Goal: Task Accomplishment & Management: Manage account settings

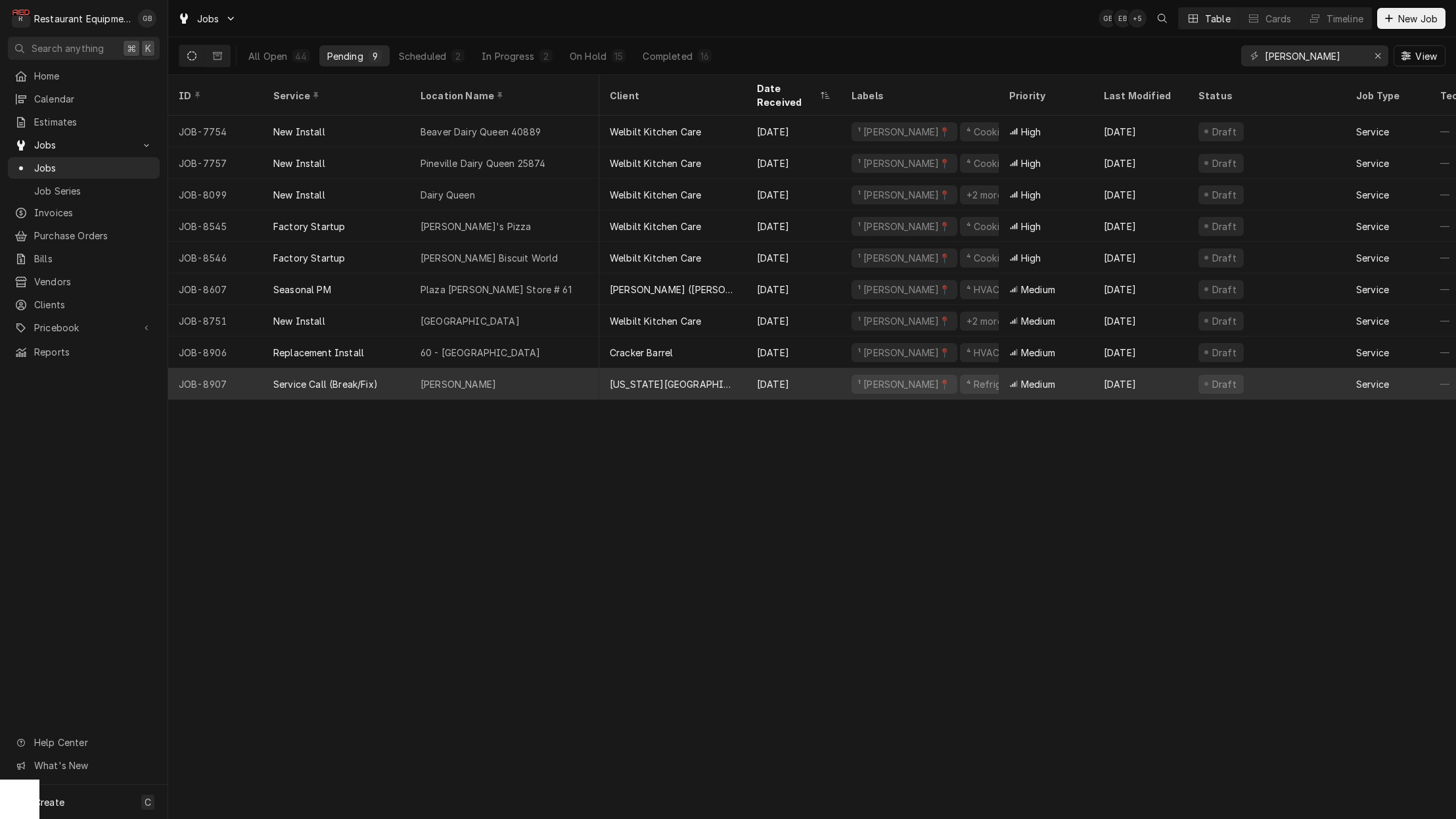
scroll to position [0, 1]
click at [534, 368] on div "[PERSON_NAME]" at bounding box center [505, 383] width 189 height 32
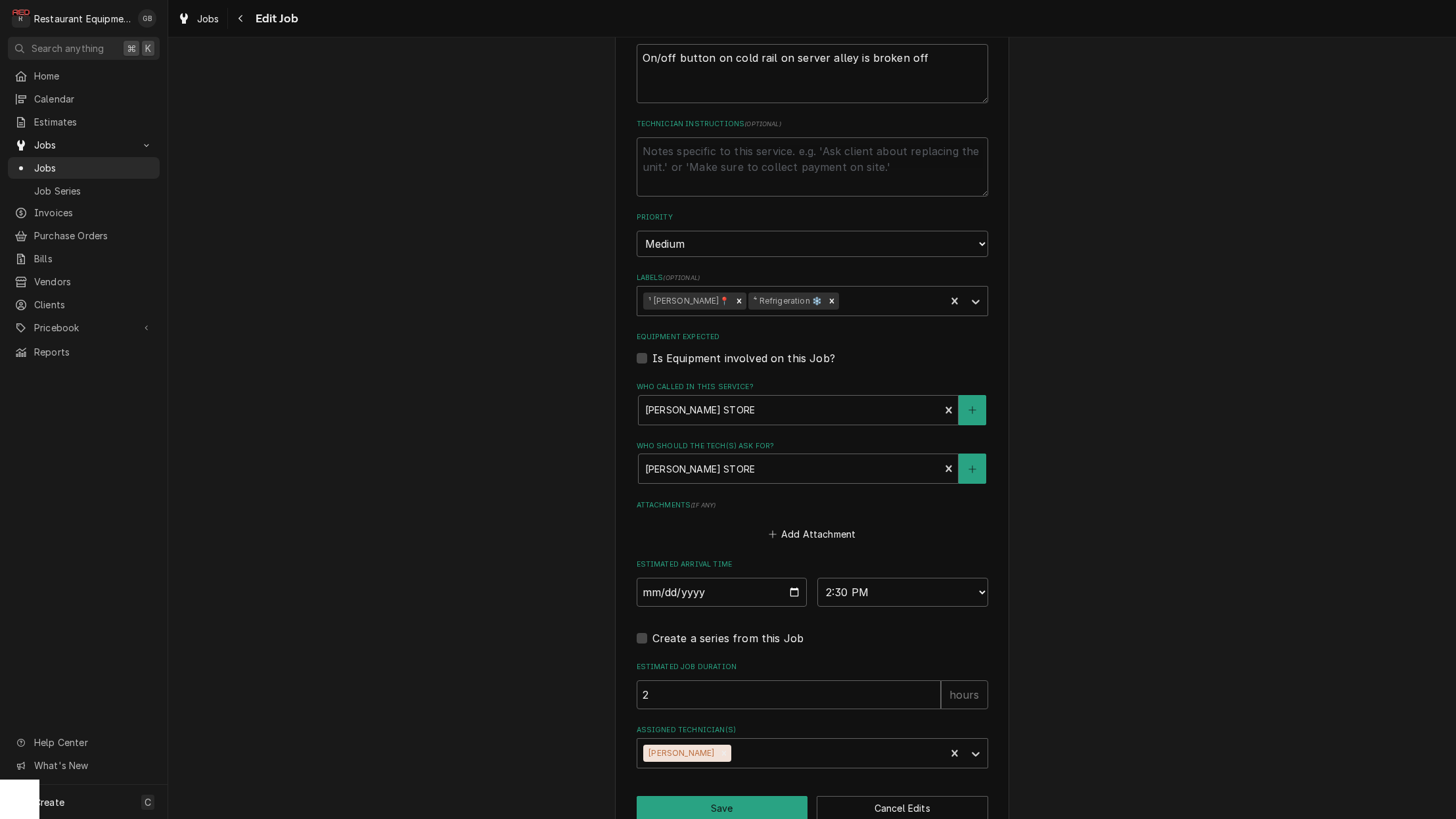
scroll to position [645, 0]
click at [774, 796] on button "Save" at bounding box center [722, 808] width 172 height 24
type textarea "x"
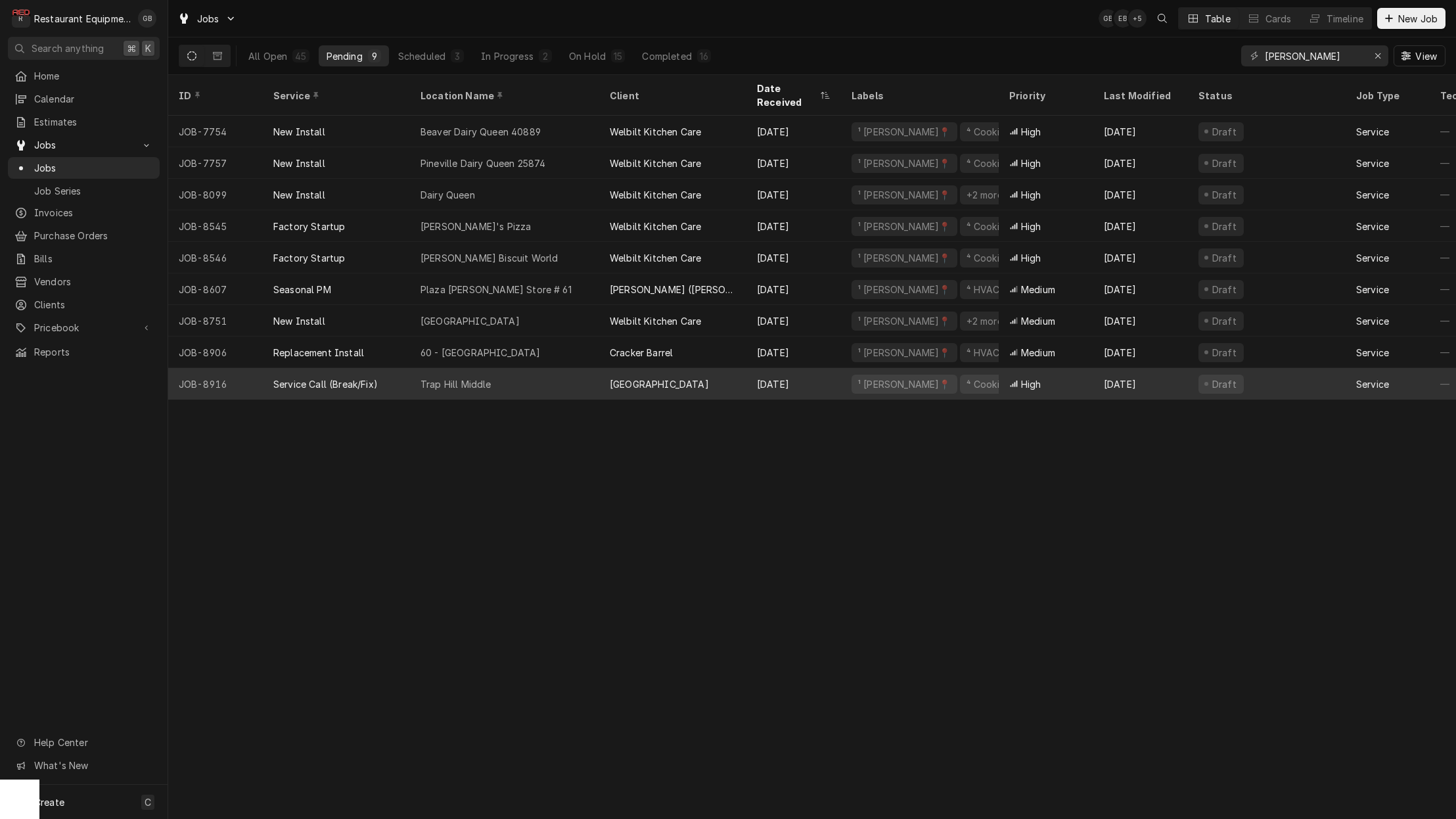
click at [536, 374] on div "Trap Hill Middle" at bounding box center [505, 383] width 189 height 32
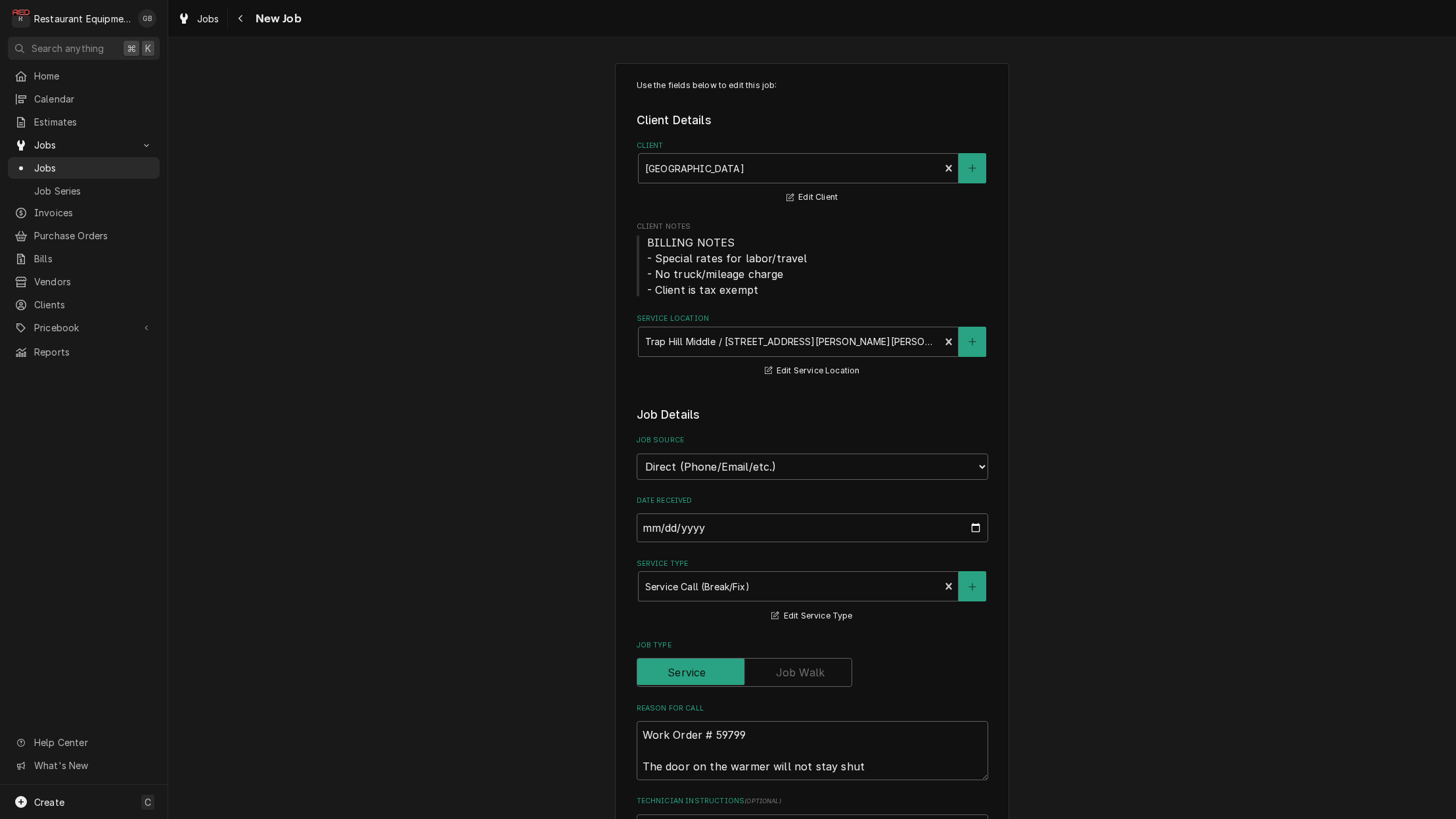
type textarea "x"
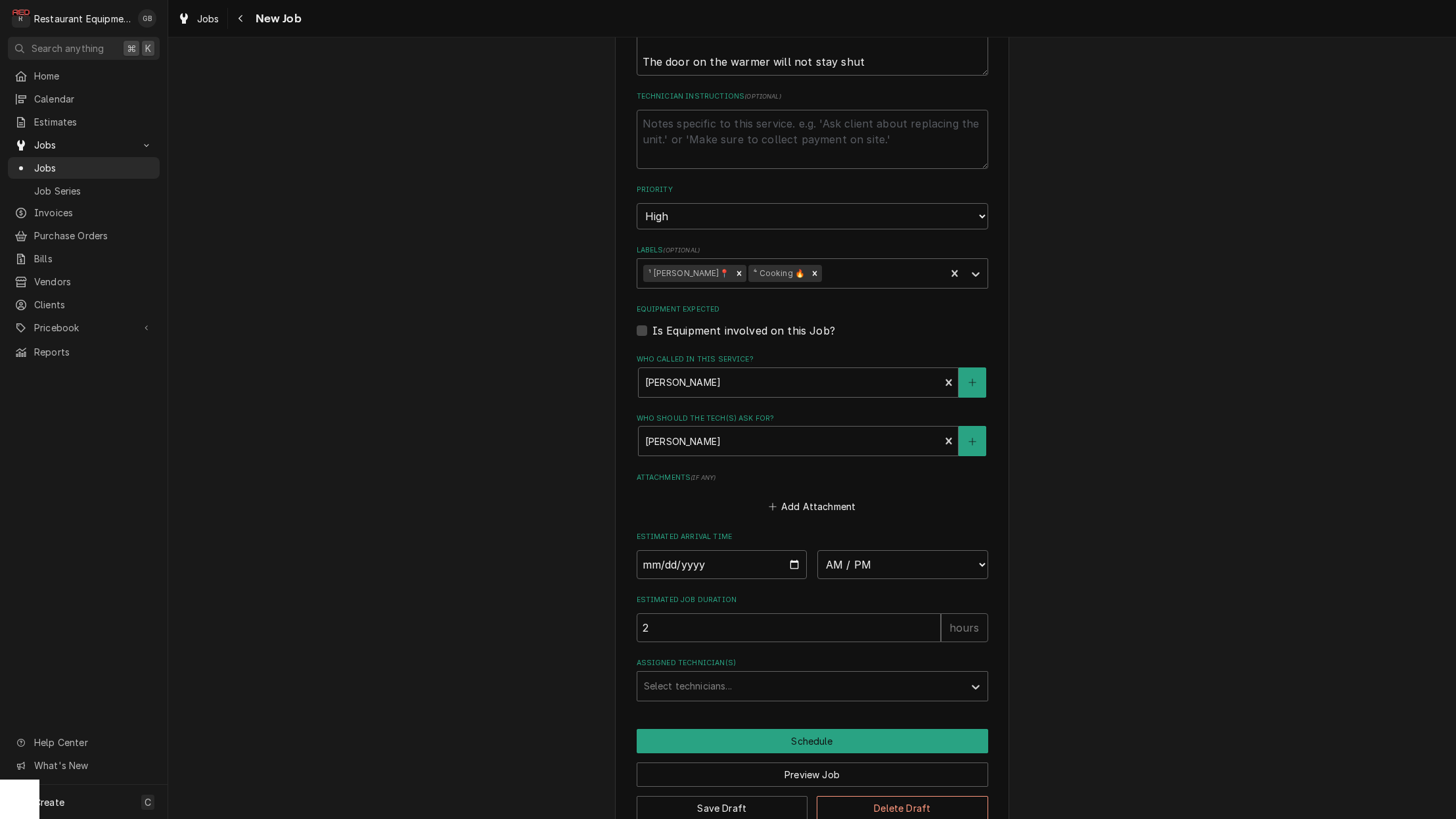
scroll to position [704, 0]
click at [673, 551] on input "Date" at bounding box center [722, 565] width 171 height 29
type input "2025-09-17"
type textarea "x"
select select "14:00:00"
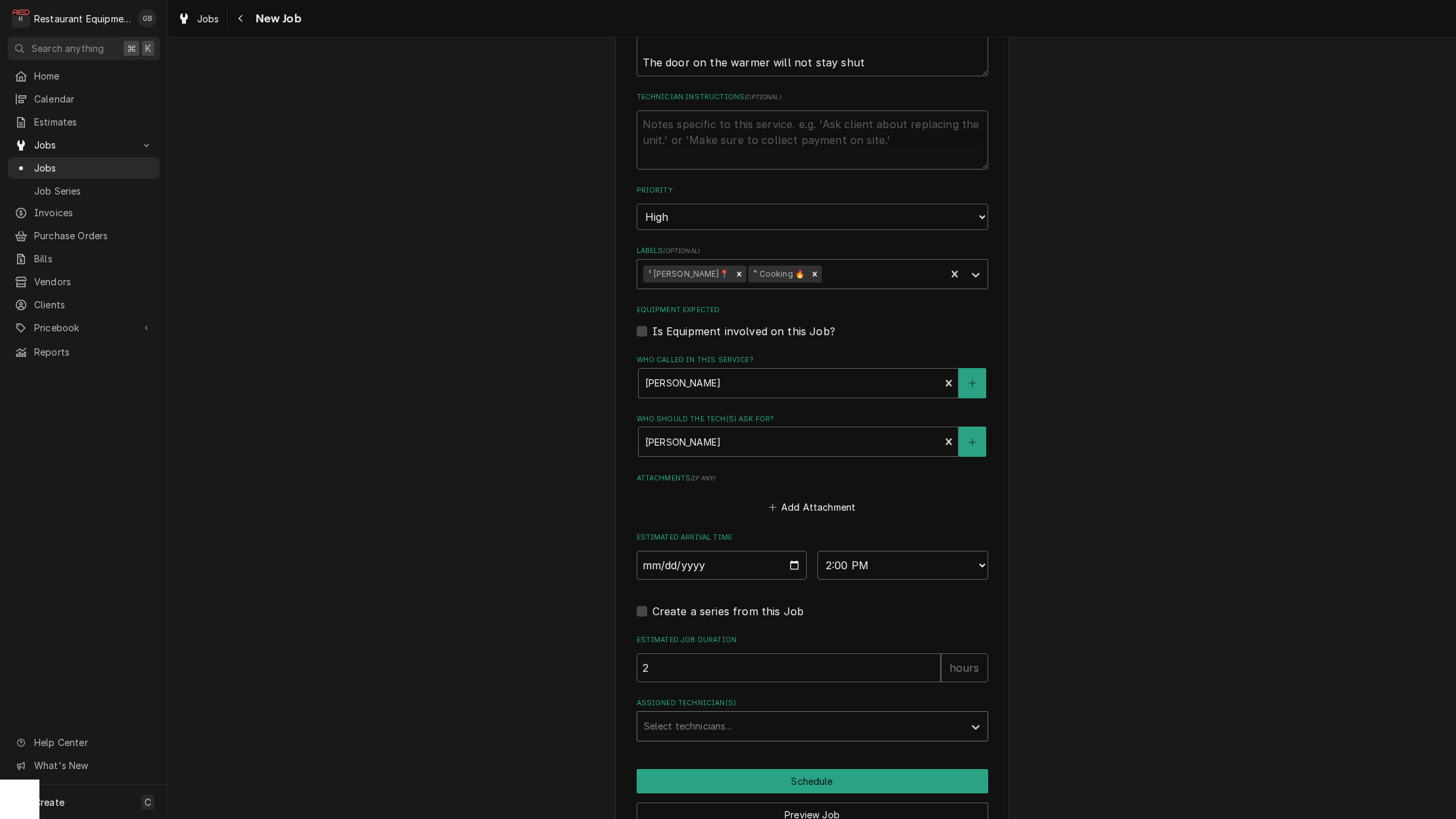
click at [858, 715] on div "Assigned Technician(s)" at bounding box center [800, 727] width 313 height 24
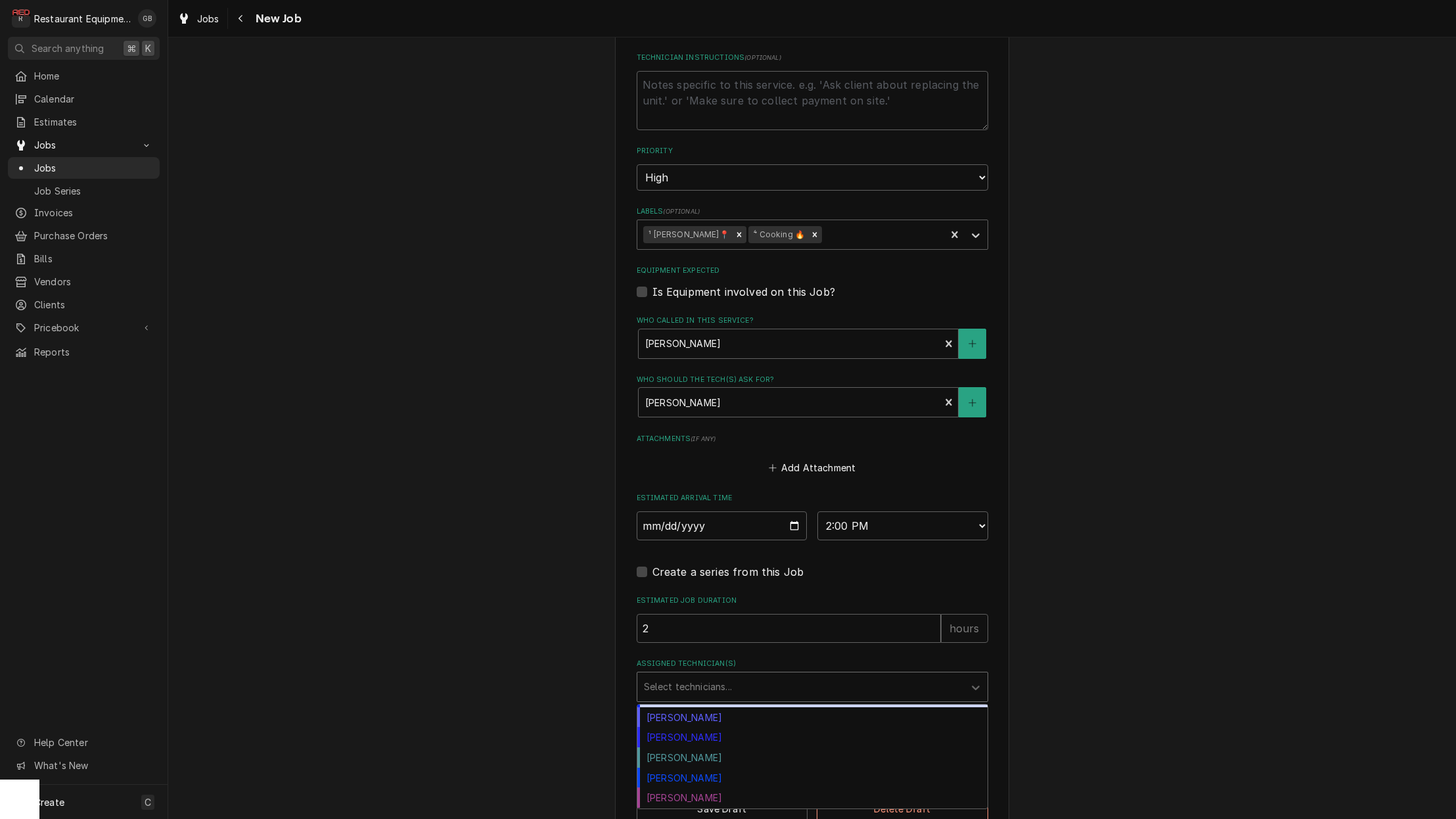
scroll to position [0, 0]
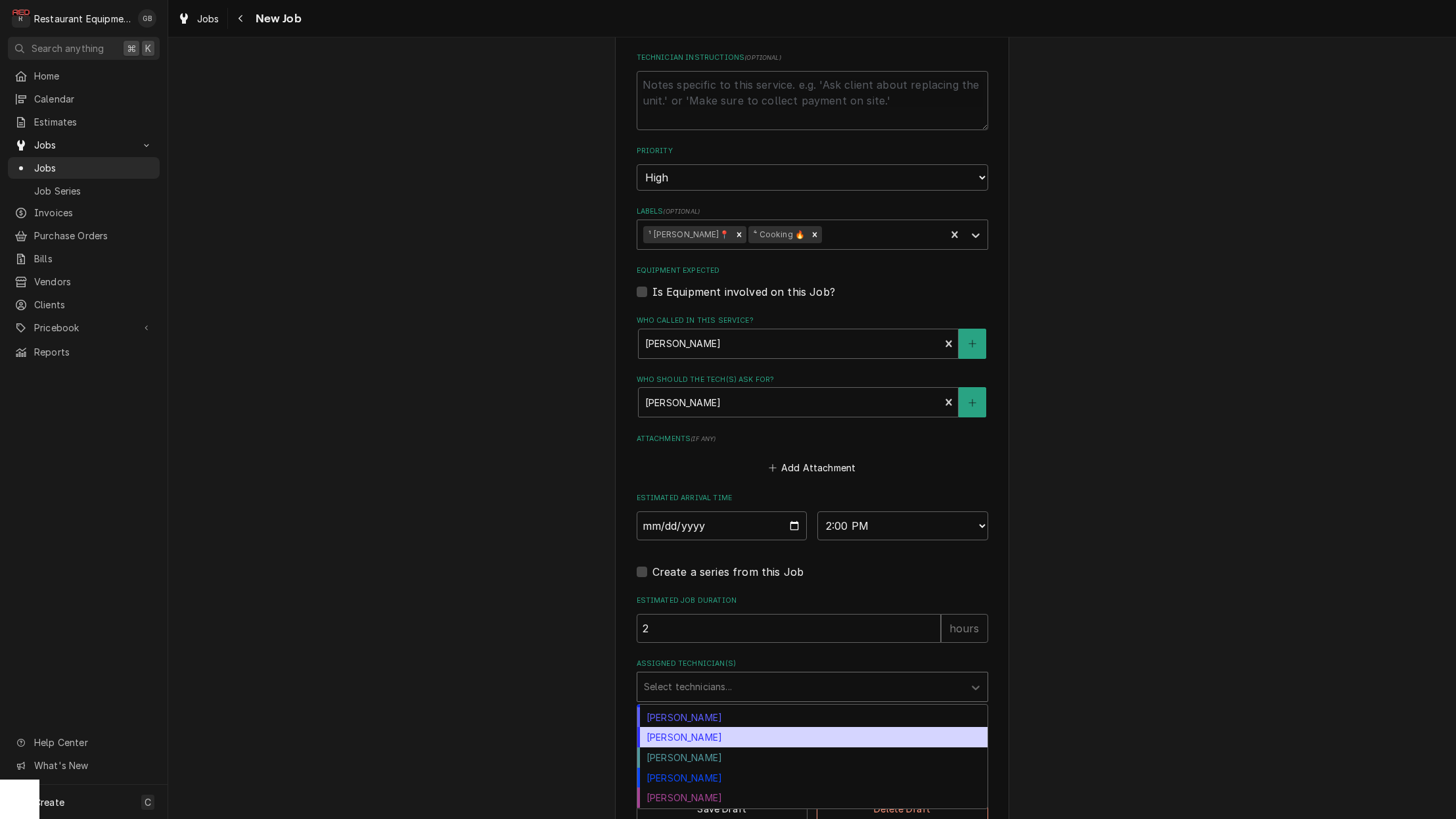
click at [714, 727] on div "Thomas Ross" at bounding box center [812, 736] width 350 height 20
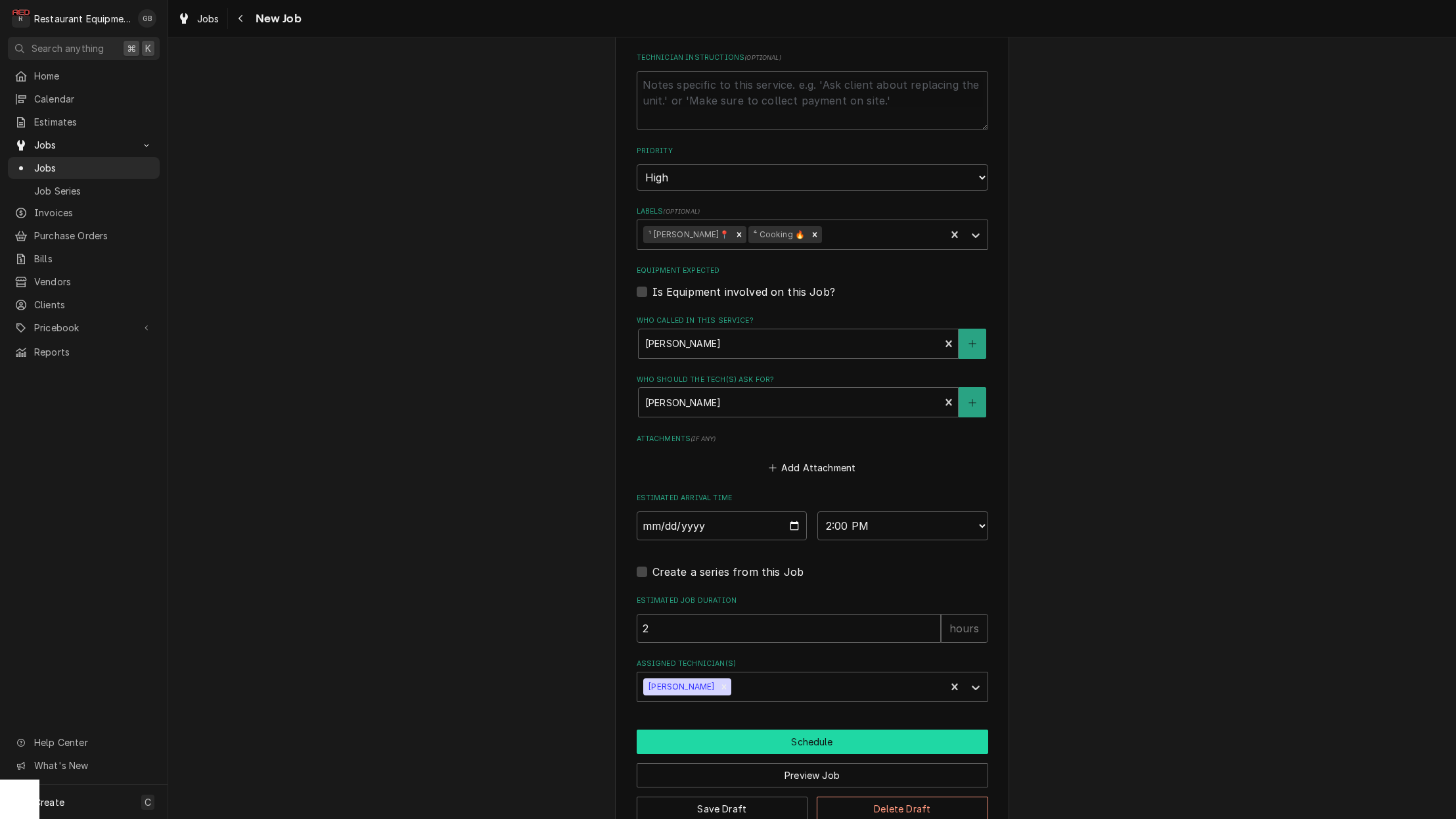
click at [726, 729] on button "Schedule" at bounding box center [812, 741] width 351 height 24
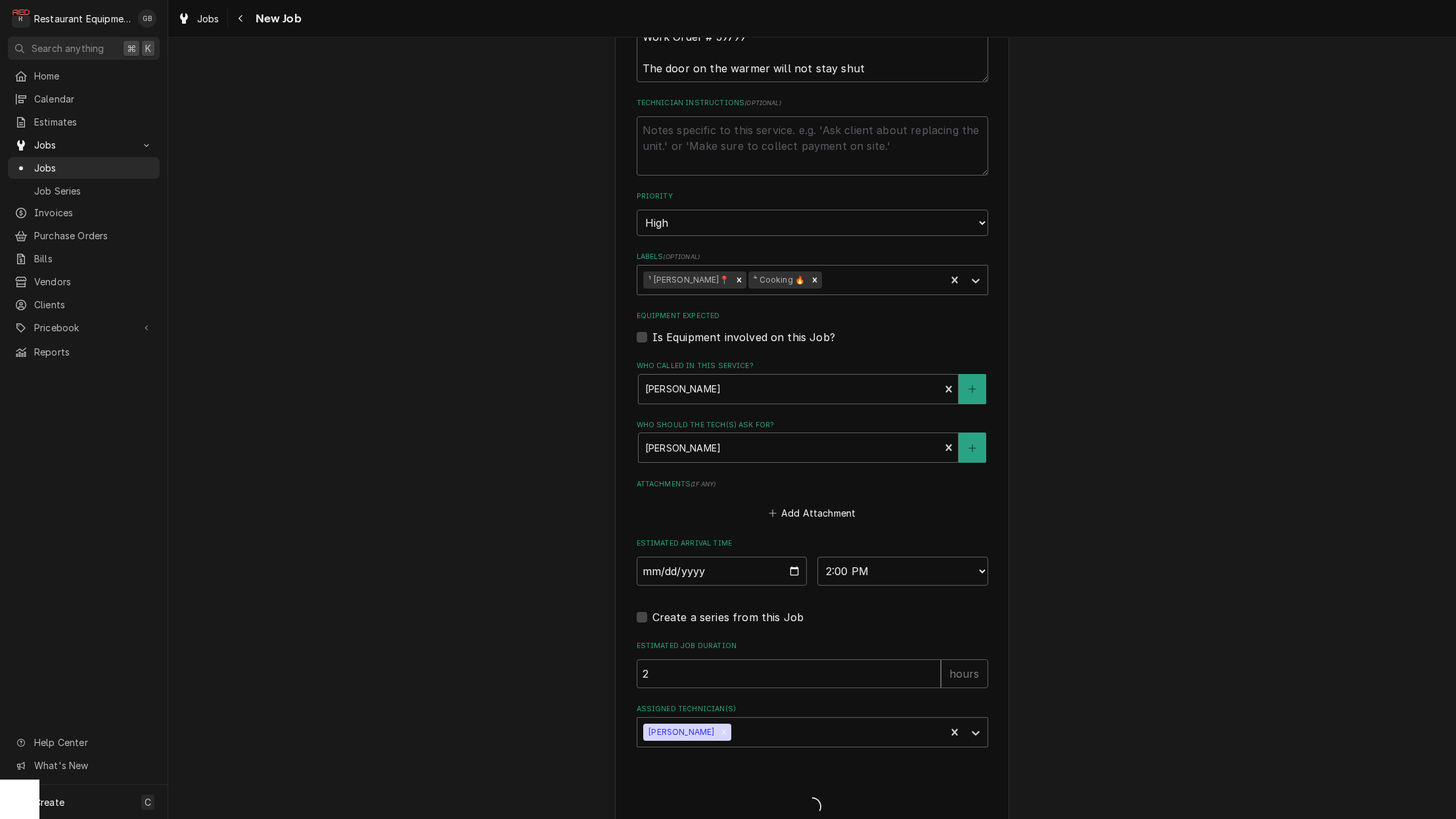
scroll to position [1, 0]
type textarea "x"
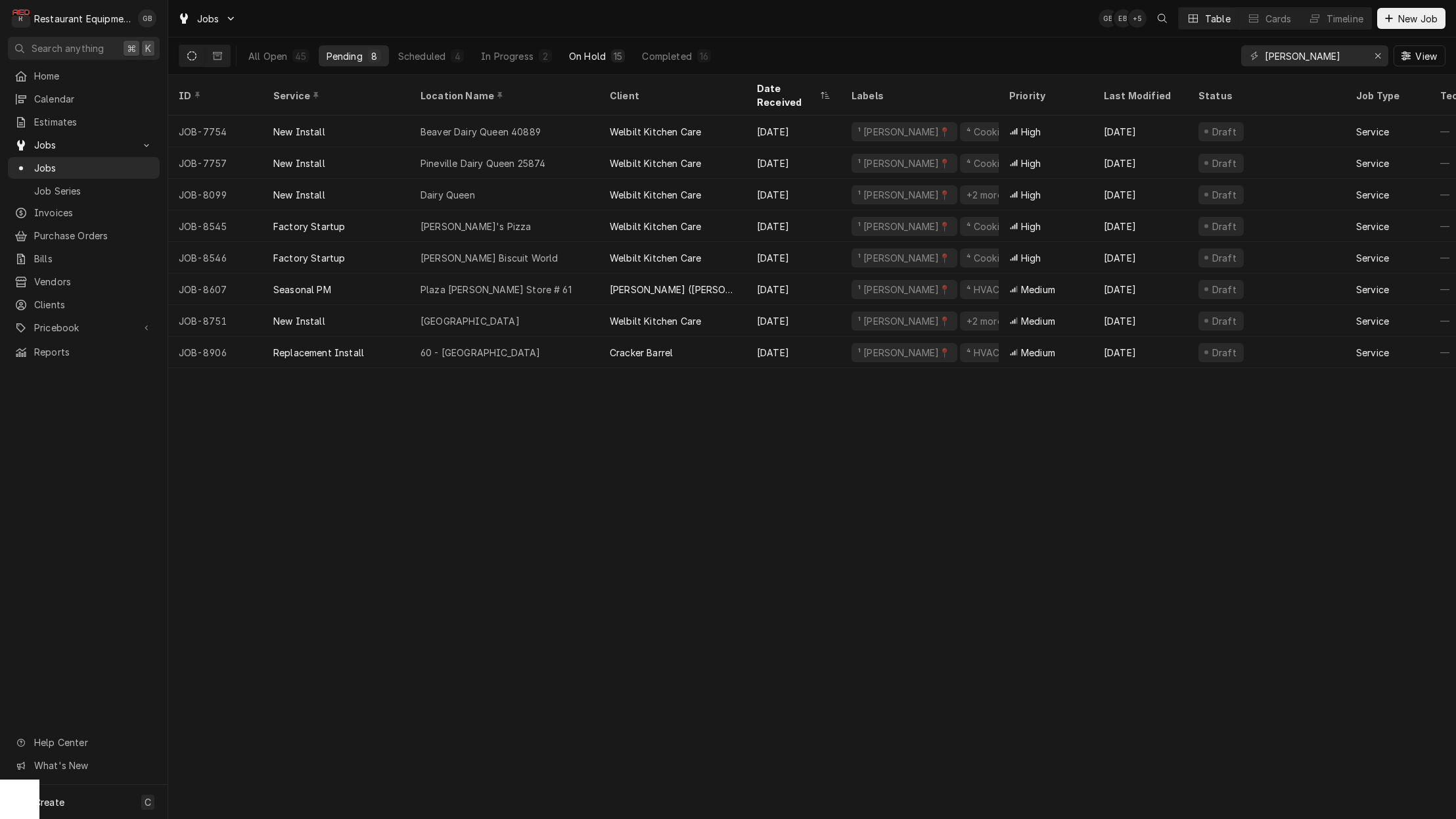
click at [575, 58] on div "On Hold" at bounding box center [587, 56] width 37 height 14
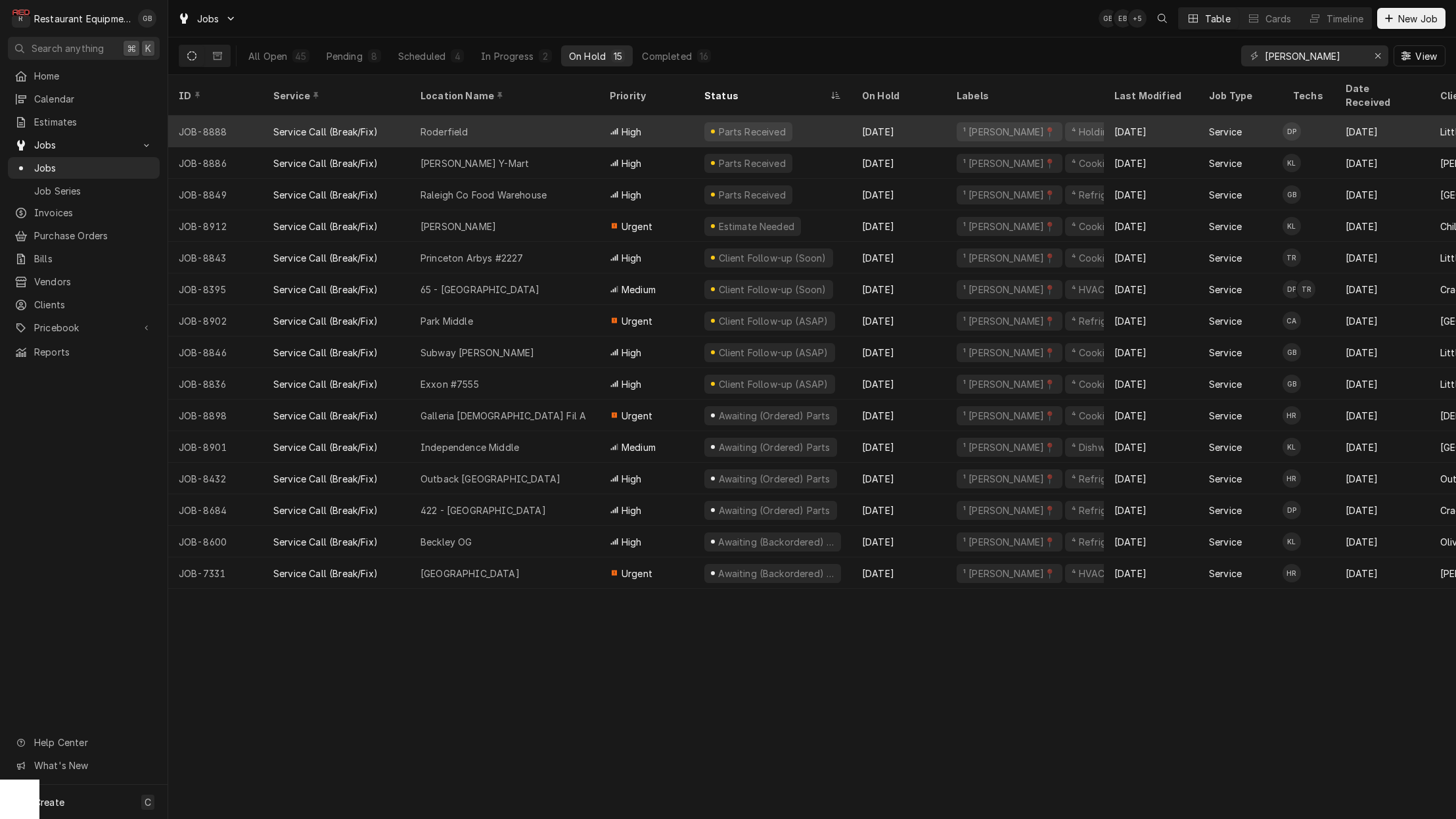
click at [505, 116] on div "Roderfield" at bounding box center [505, 131] width 189 height 32
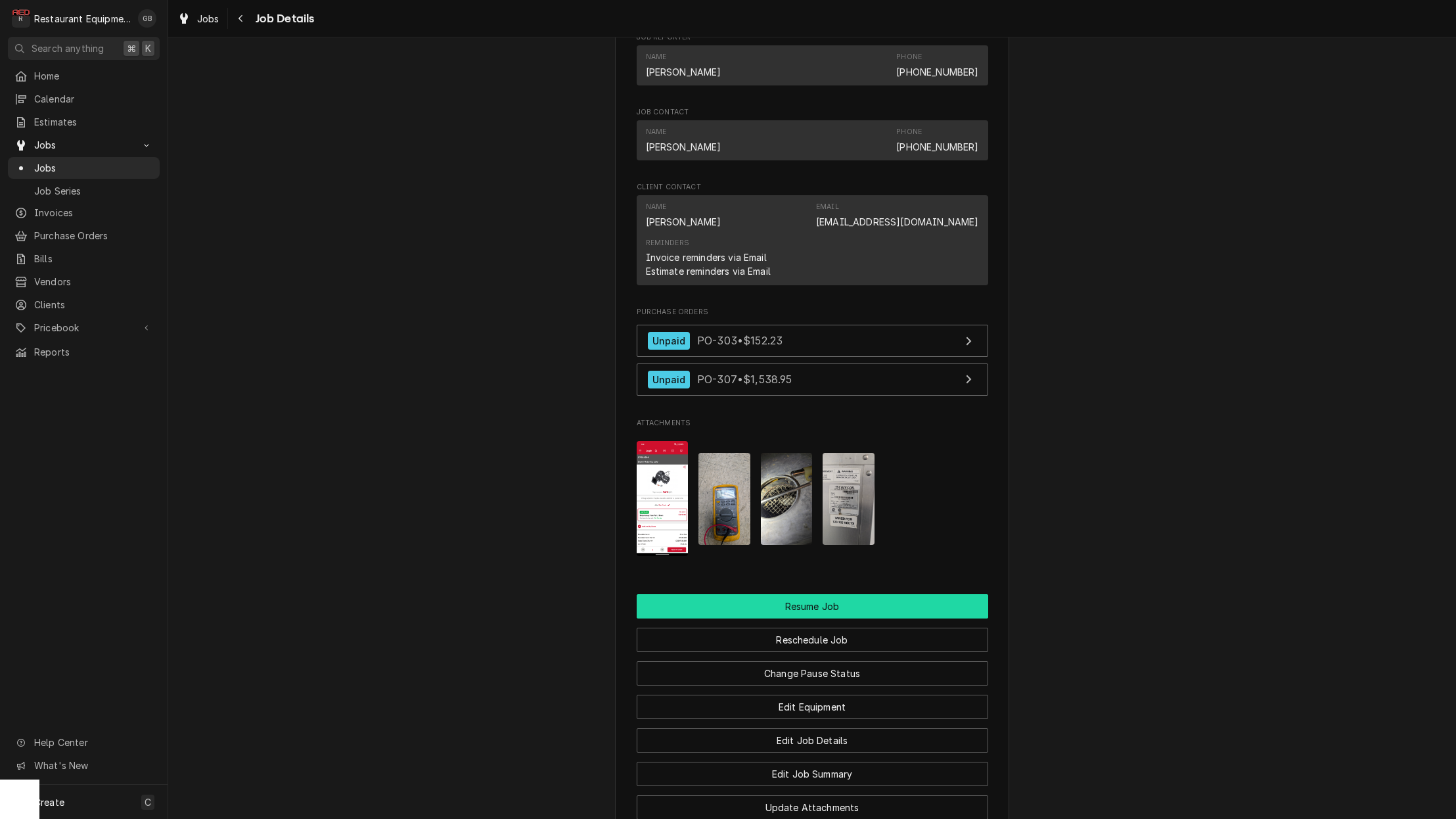
scroll to position [1482, 0]
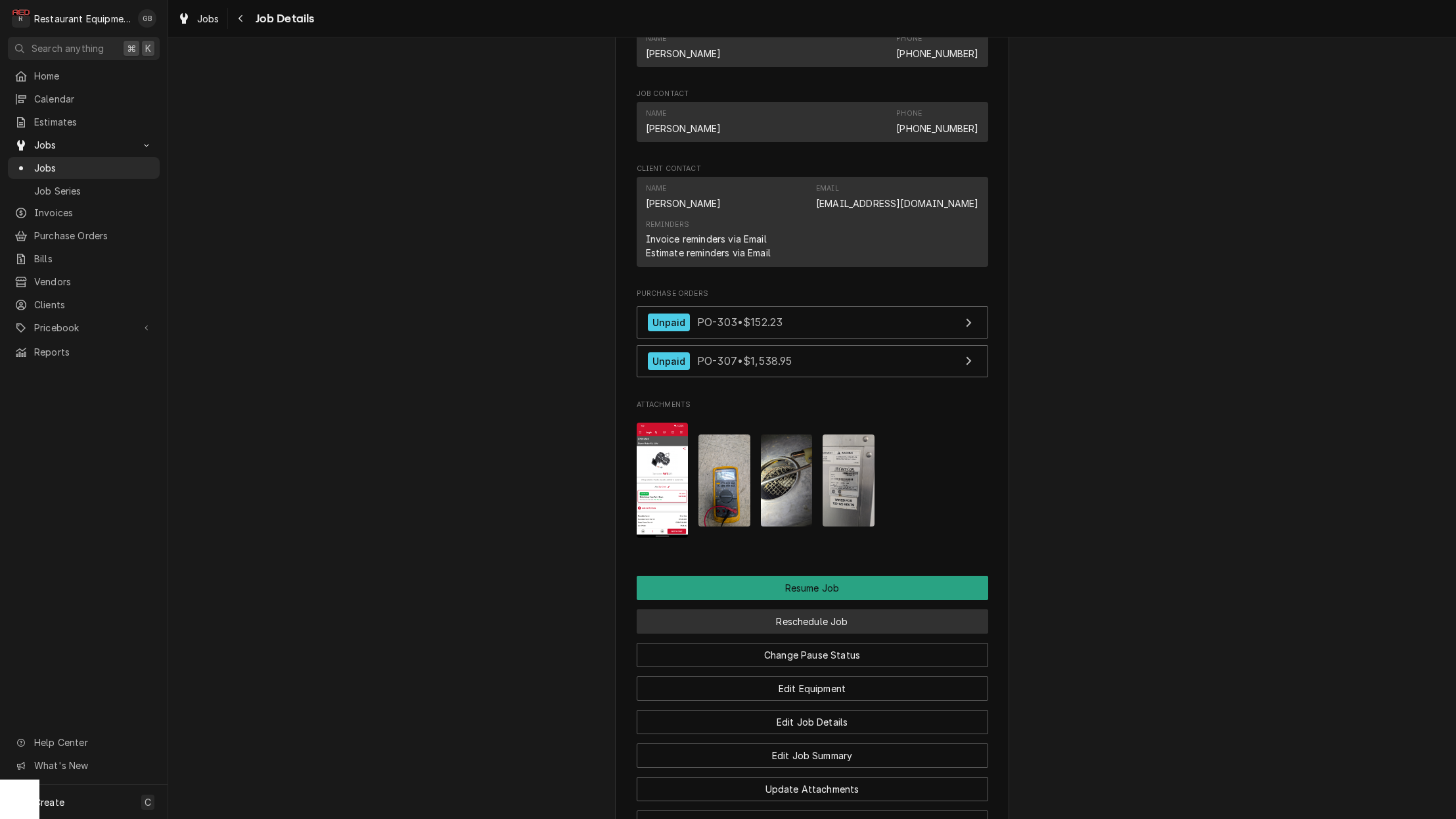
click at [835, 609] on button "Reschedule Job" at bounding box center [812, 621] width 351 height 24
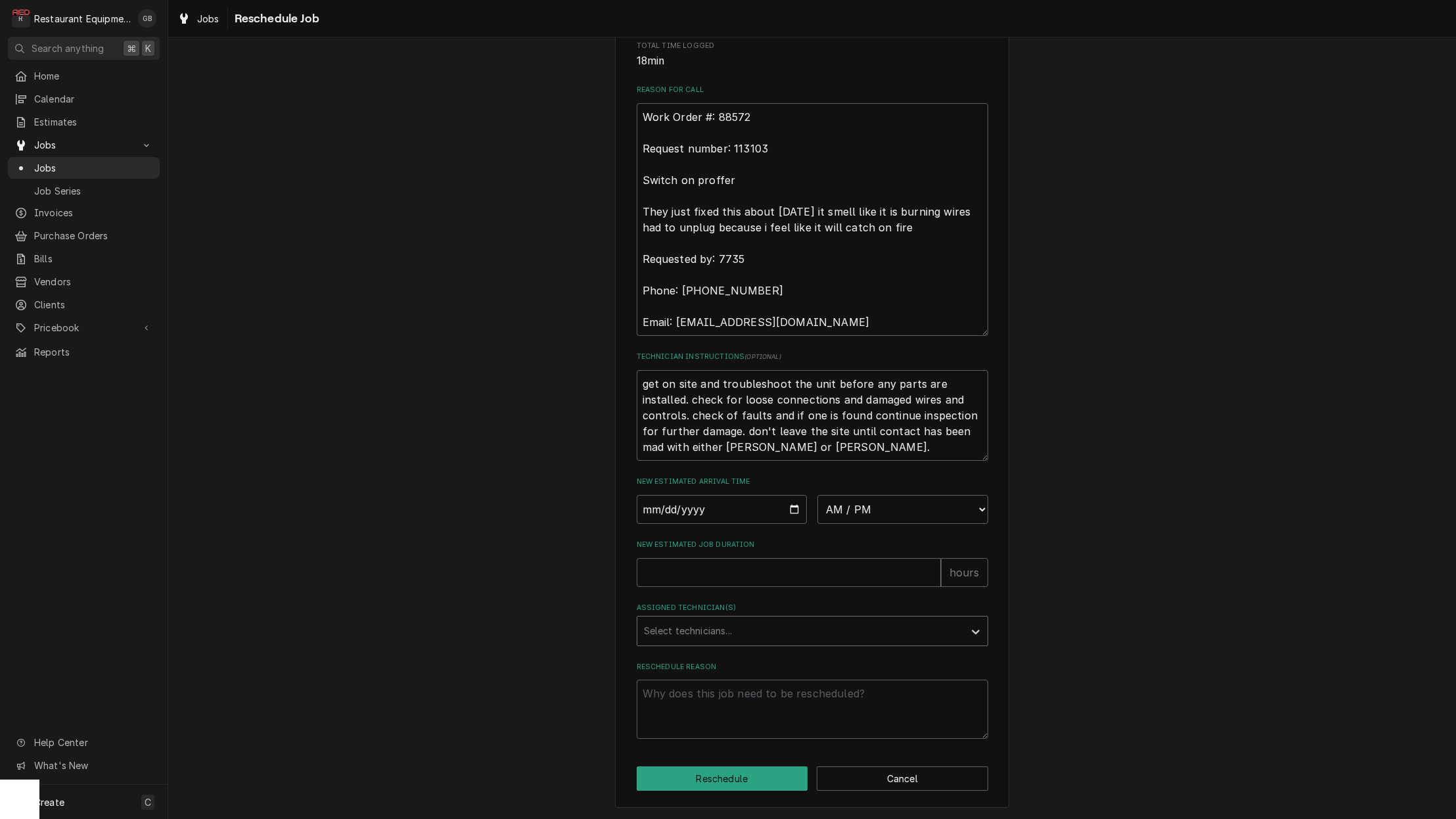
scroll to position [358, 0]
click at [668, 519] on input "Date" at bounding box center [722, 509] width 171 height 29
type input "2025-09-18"
type textarea "x"
select select "08:30:00"
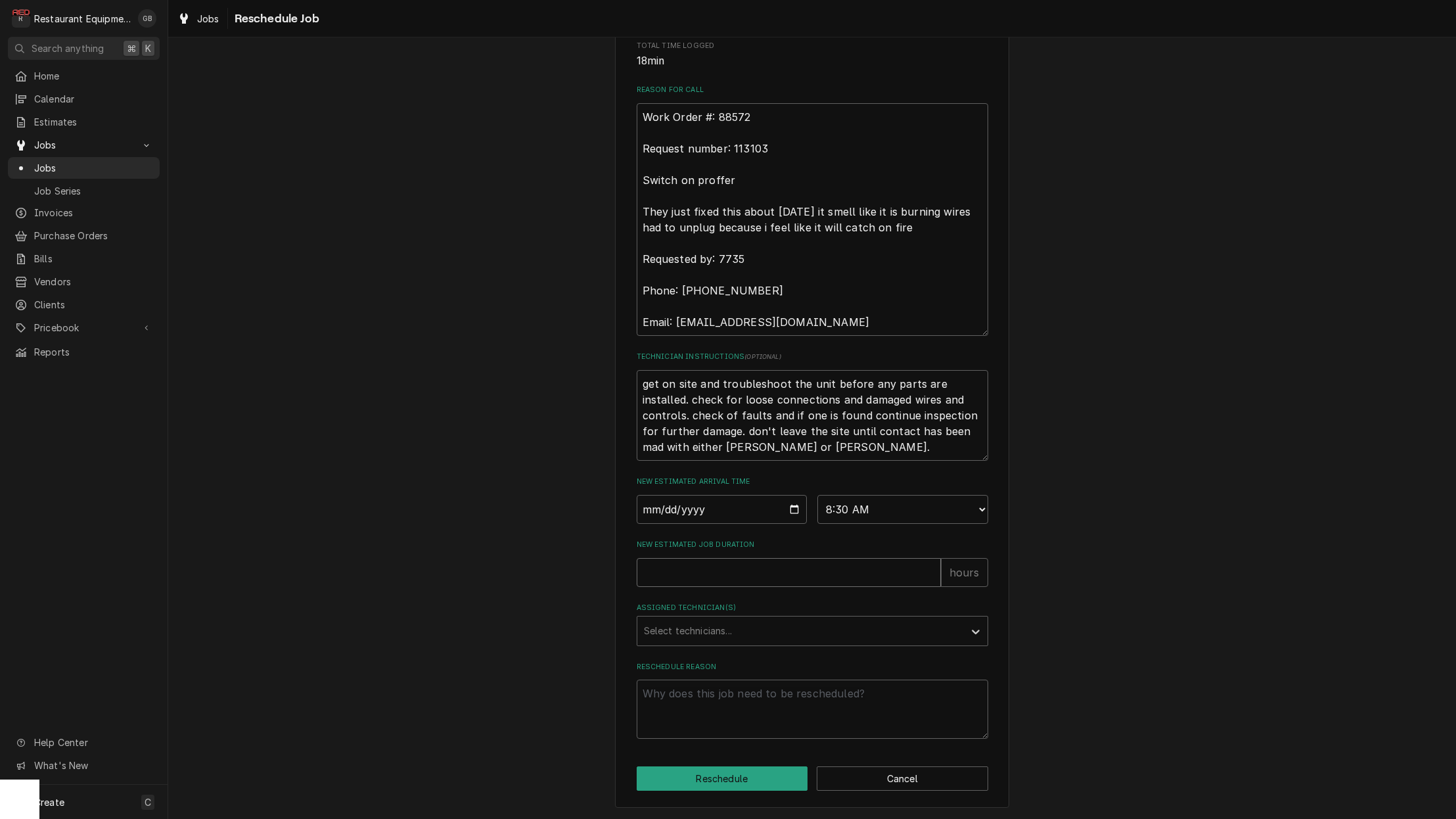
click at [665, 575] on input "New Estimated Job Duration" at bounding box center [788, 572] width 304 height 29
type textarea "x"
type input "1"
click at [704, 642] on div "Assigned Technician(s)" at bounding box center [800, 631] width 313 height 24
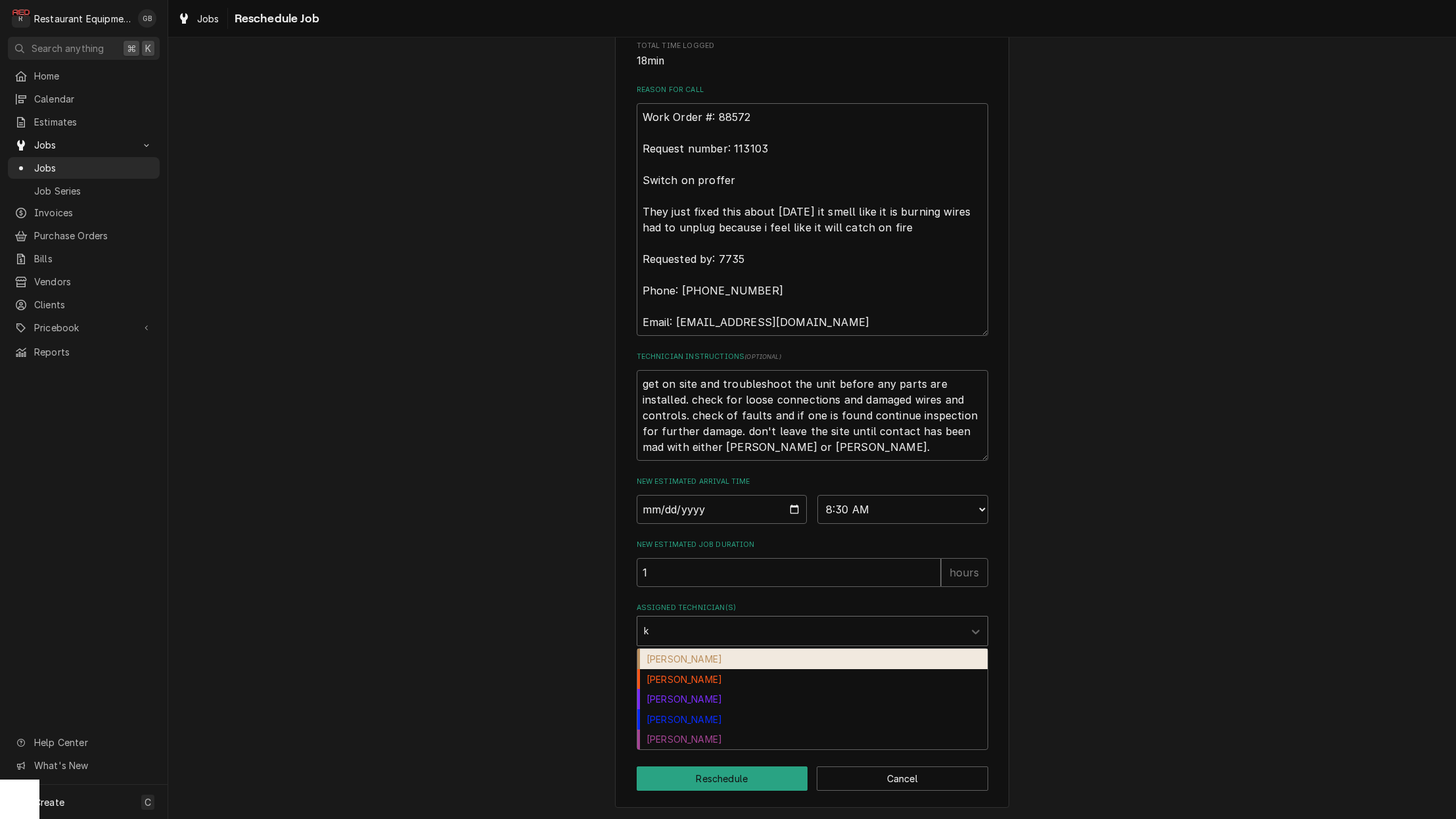
type input "ka"
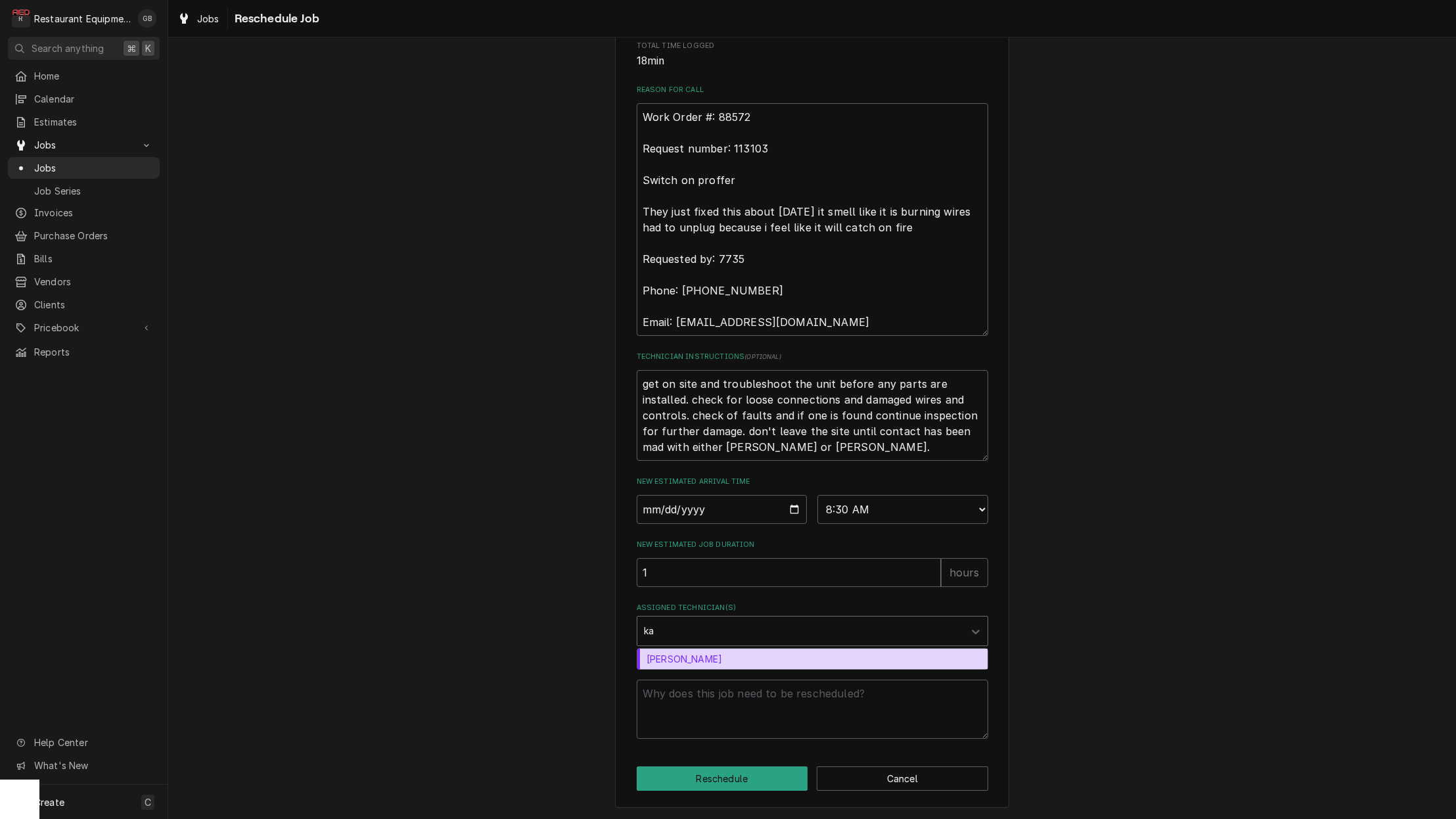
click at [700, 666] on div "Kaleb Lewis" at bounding box center [812, 659] width 350 height 20
type textarea "x"
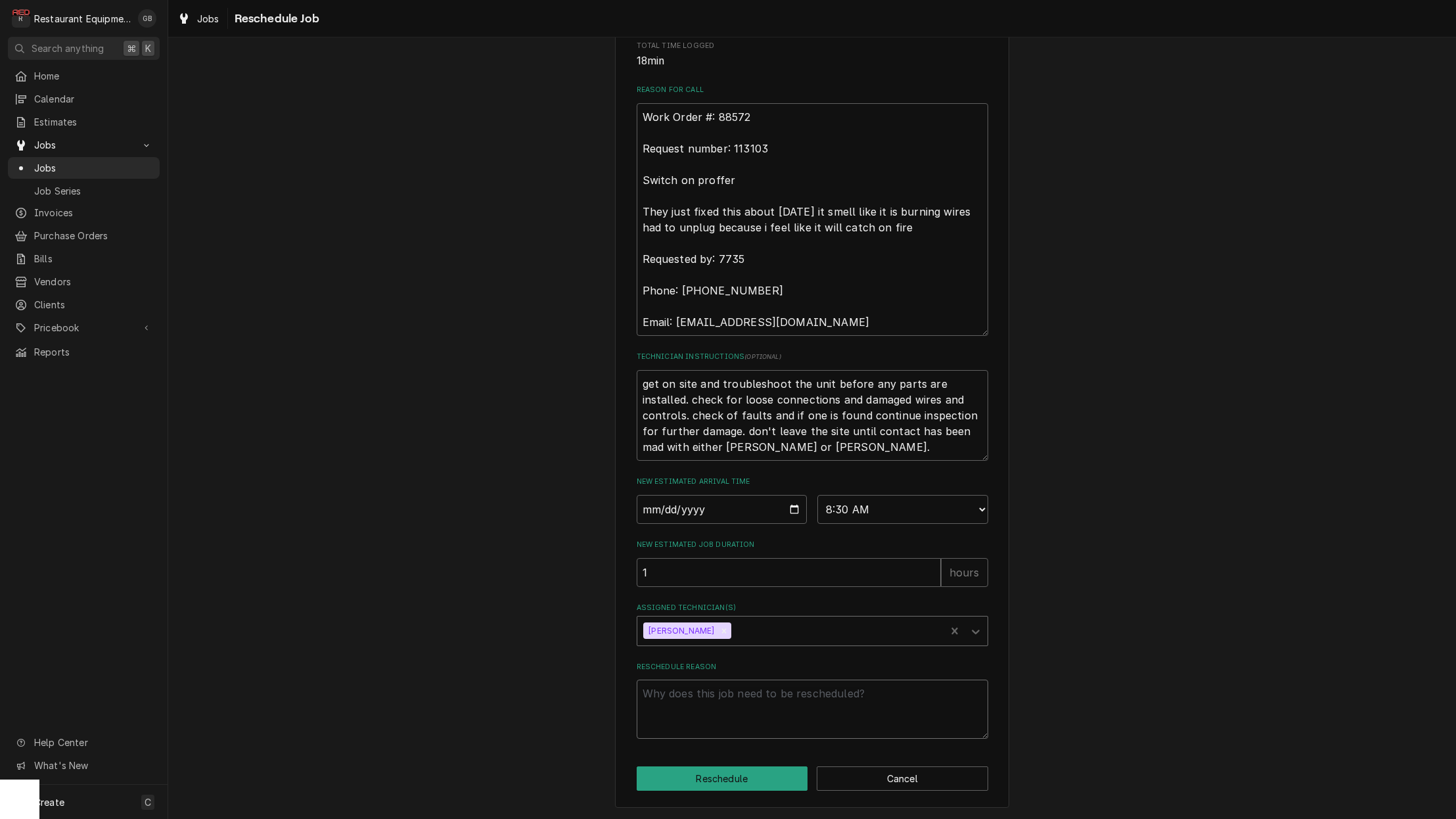
click at [702, 696] on textarea "Reschedule Reason" at bounding box center [812, 709] width 351 height 59
type textarea "x"
type textarea "p"
type textarea "x"
type textarea "pa"
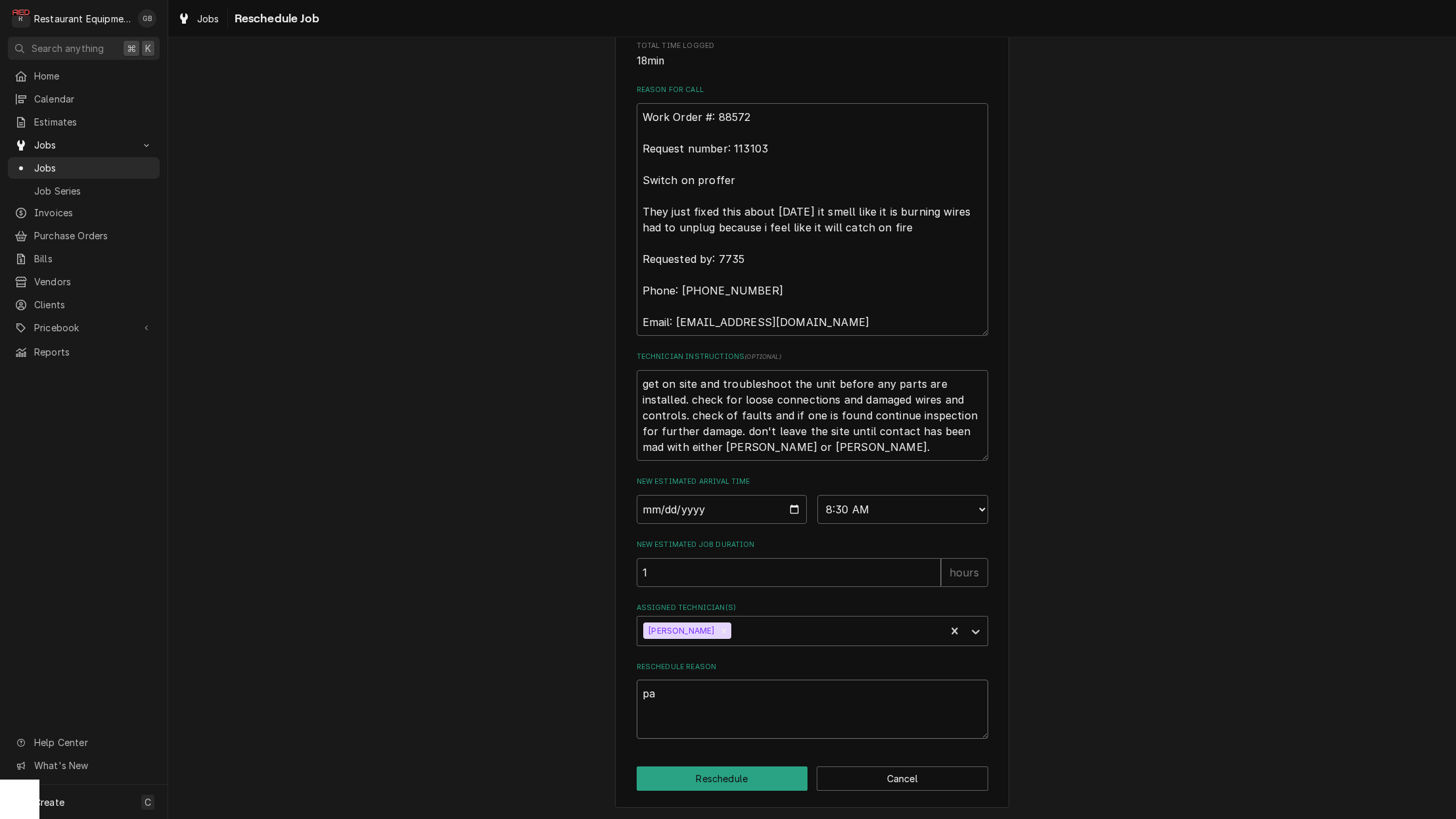
type textarea "x"
type textarea "par"
type textarea "x"
type textarea "part"
type textarea "x"
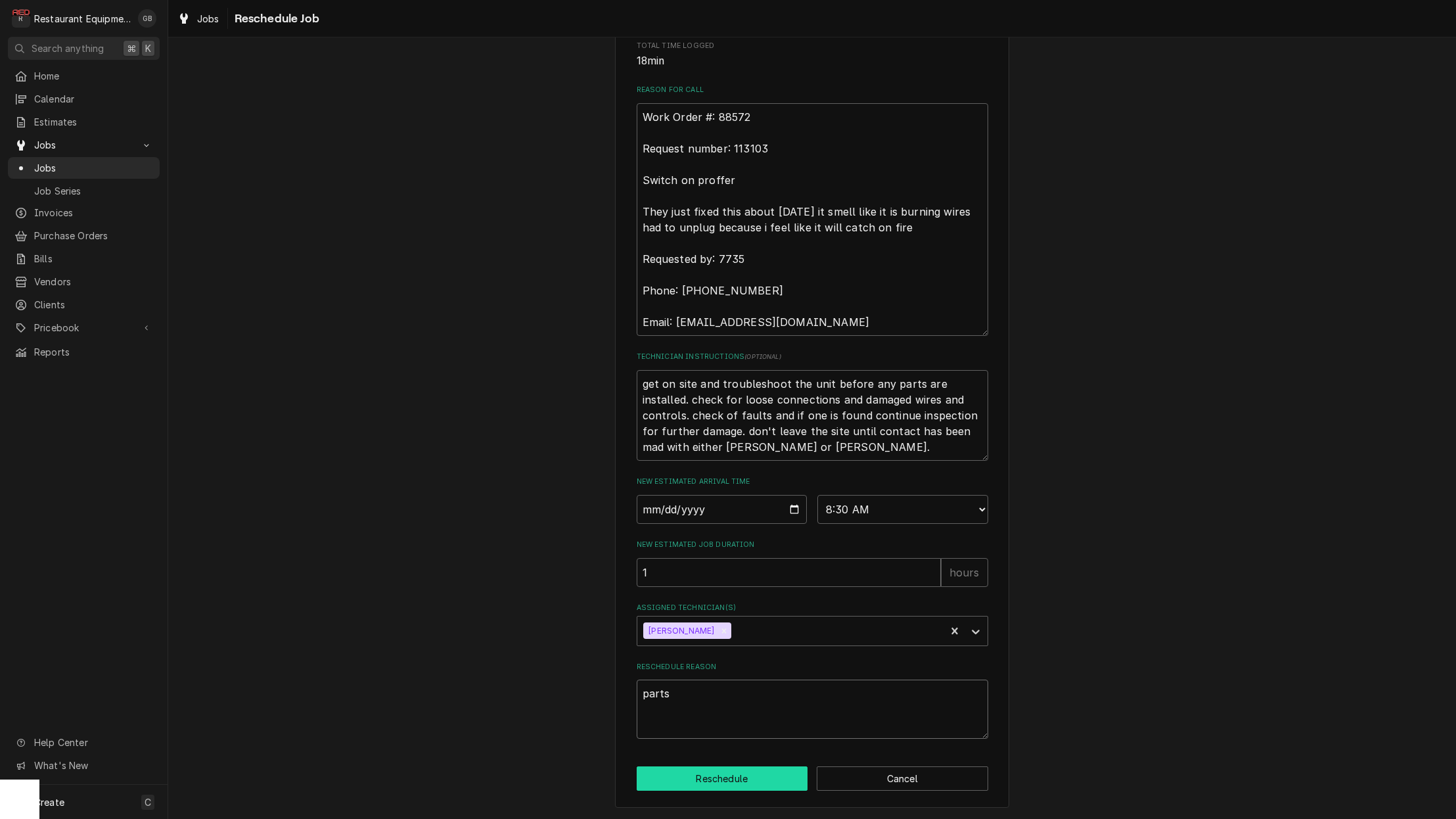
type textarea "parts"
click at [773, 791] on button "Reschedule" at bounding box center [722, 778] width 172 height 24
type textarea "x"
